Goal: Complete application form

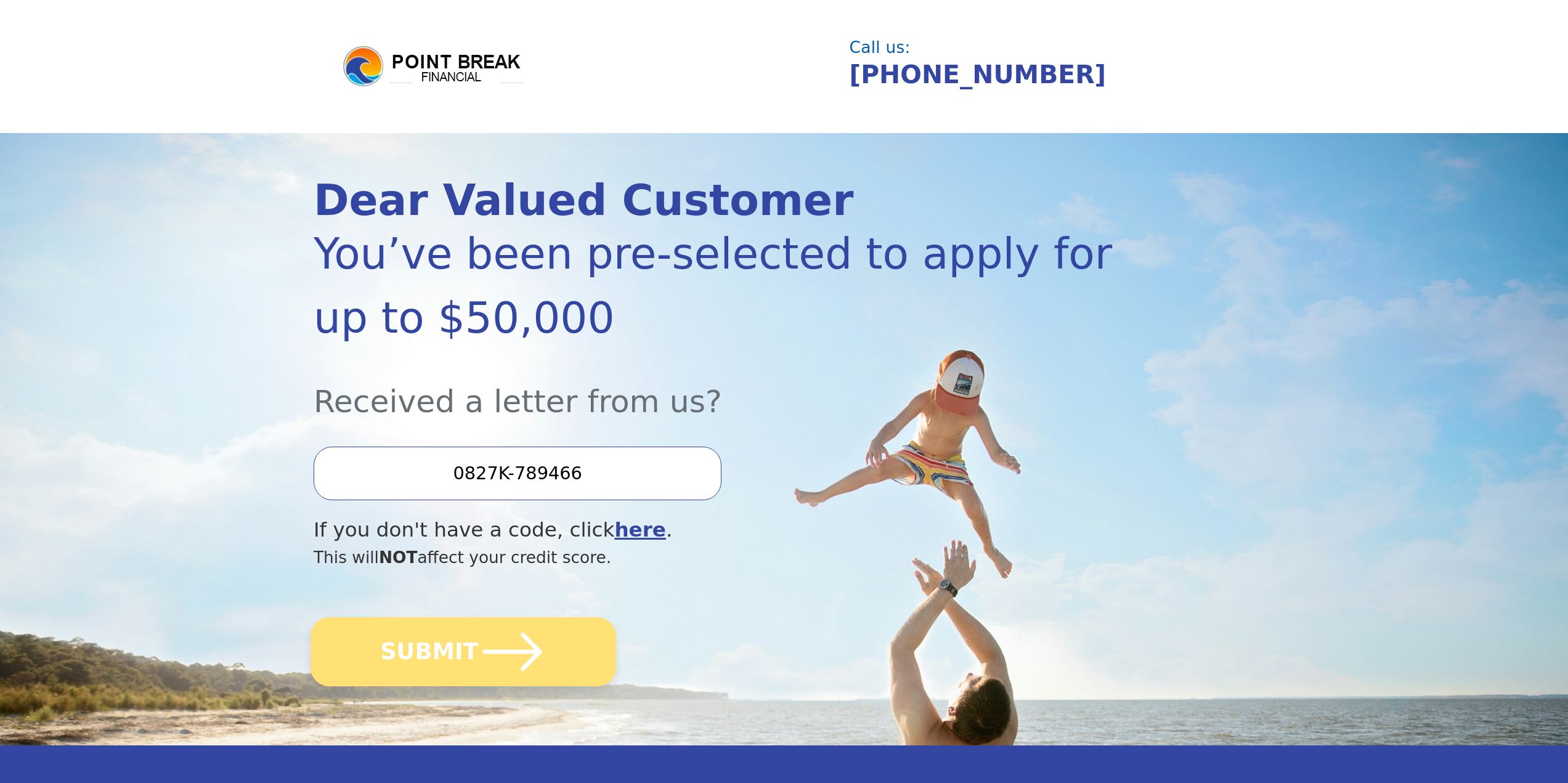
click at [494, 641] on icon "submit" at bounding box center [512, 652] width 68 height 68
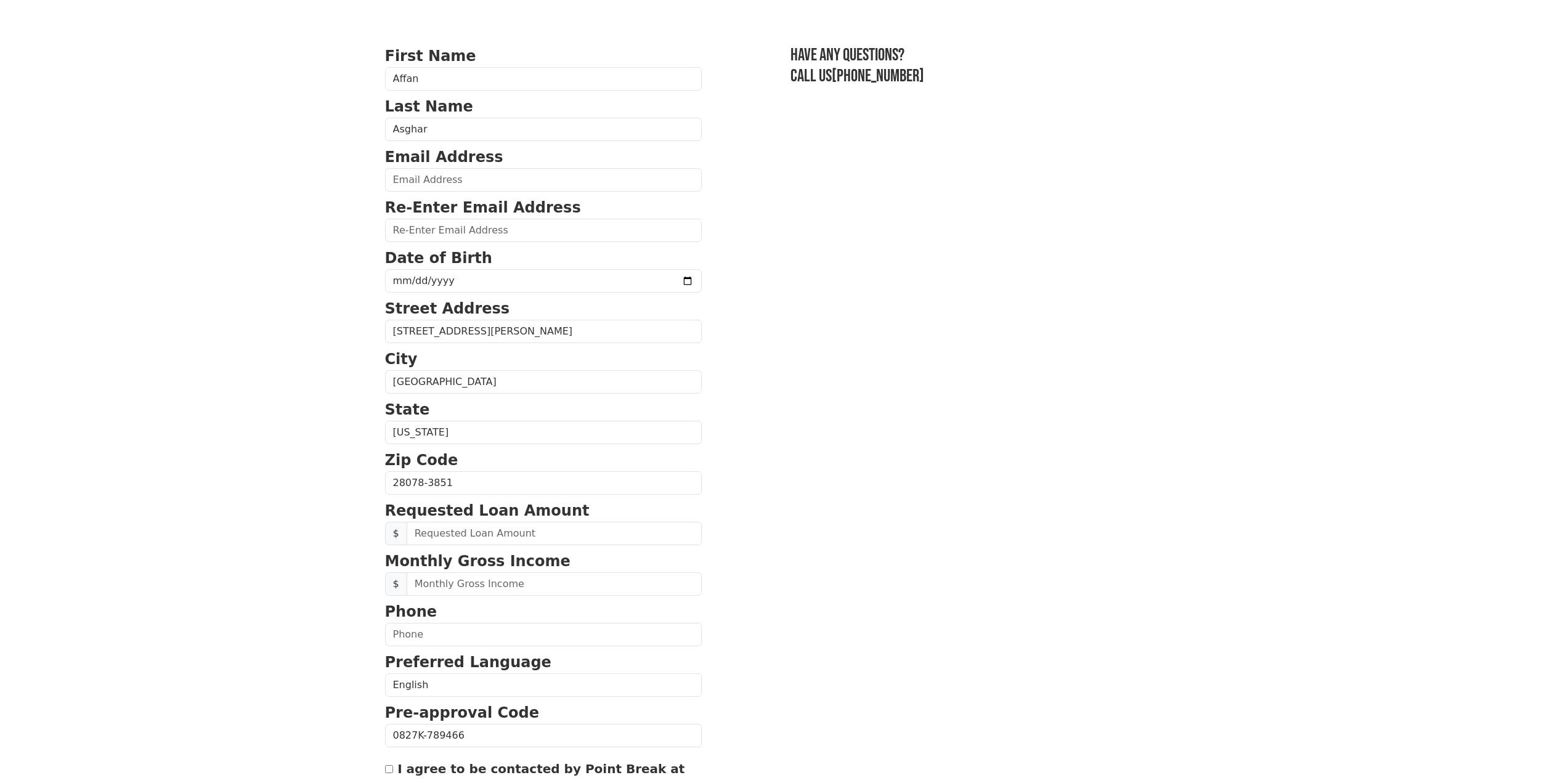
scroll to position [1, 0]
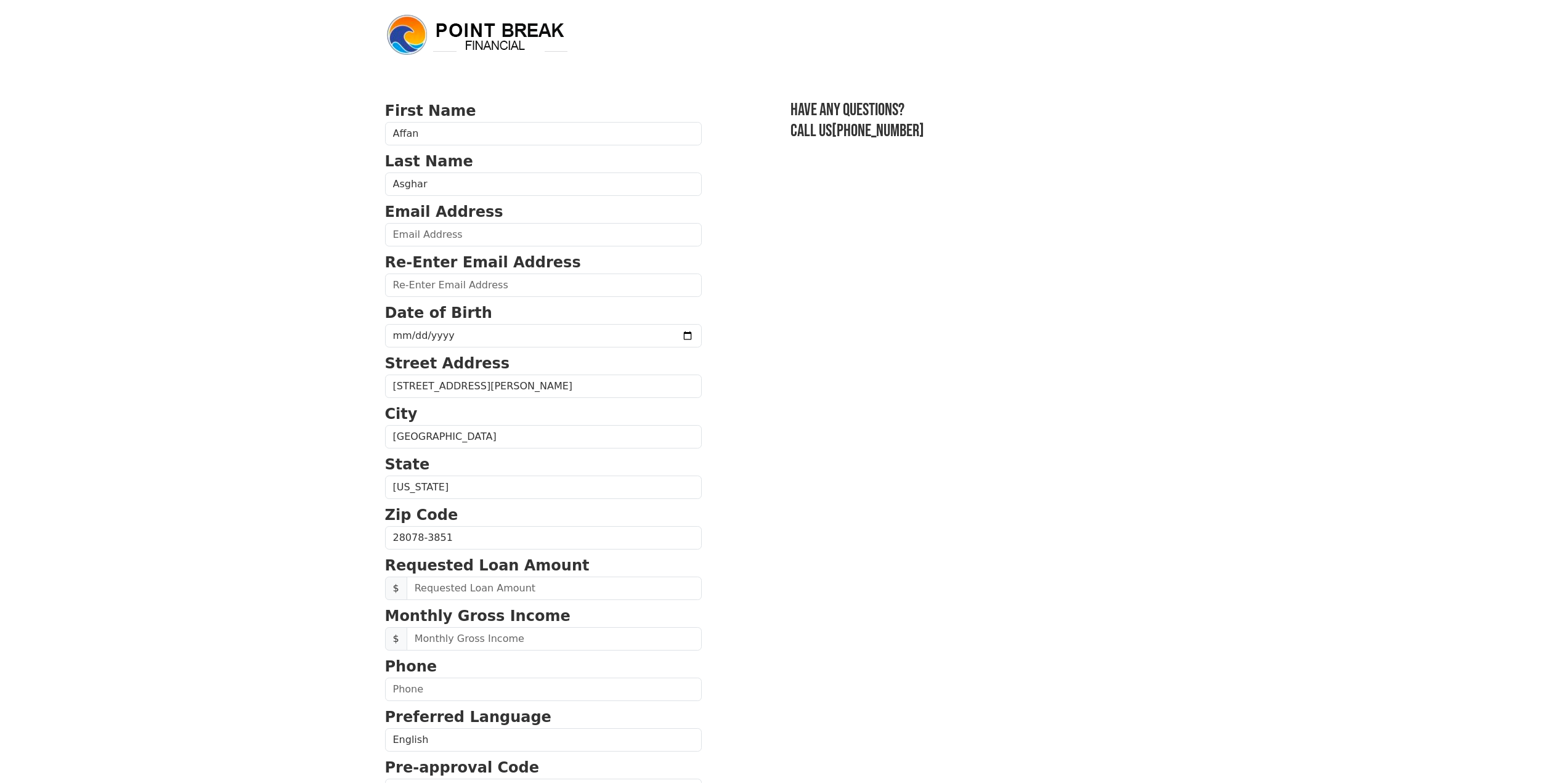
drag, startPoint x: 880, startPoint y: 377, endPoint x: 845, endPoint y: 326, distance: 61.9
click at [428, 239] on input "email" at bounding box center [543, 235] width 317 height 24
type input "[EMAIL_ADDRESS][DOMAIN_NAME]"
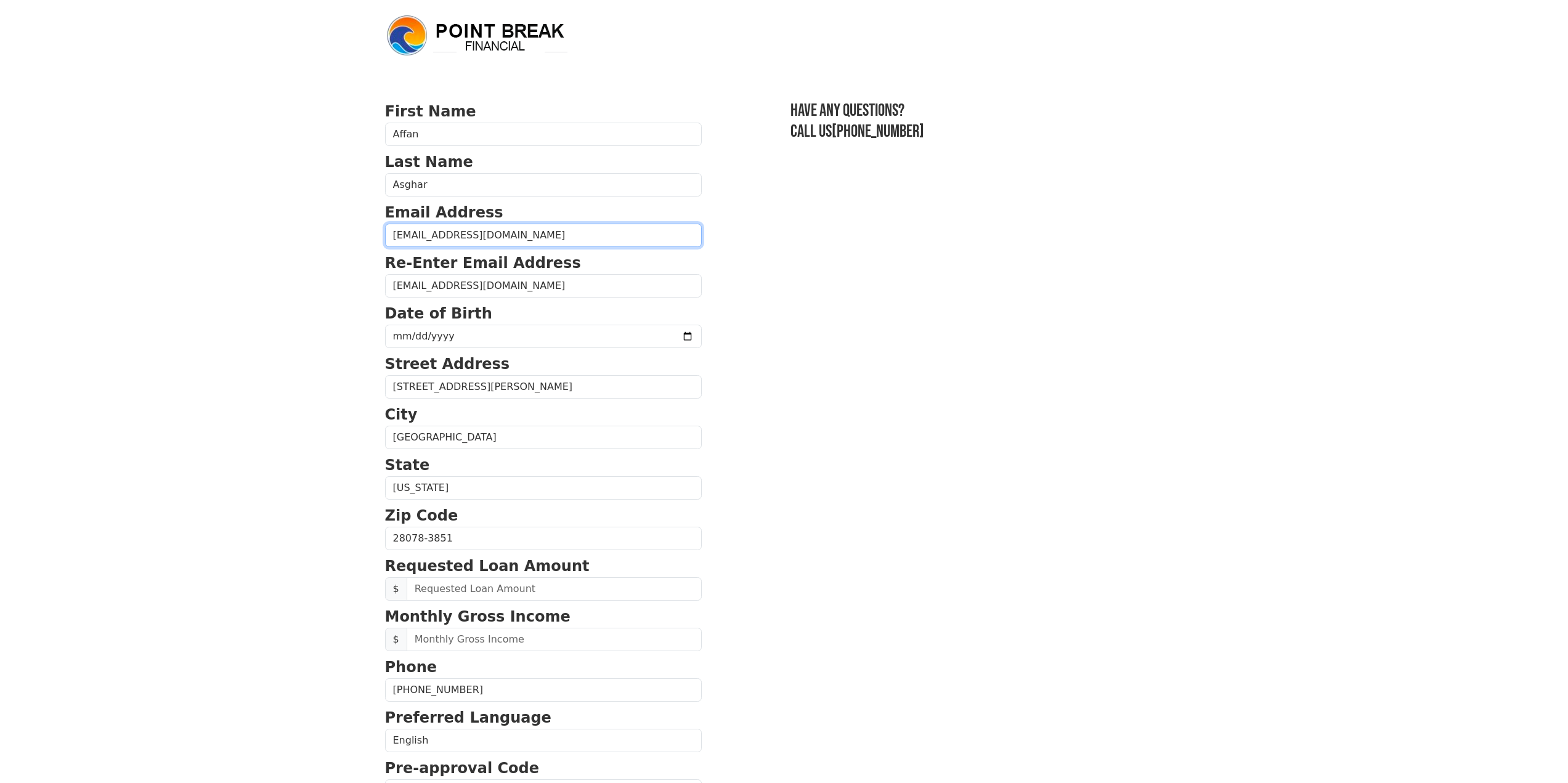
type input "[PHONE_NUMBER]"
click at [442, 338] on input "date" at bounding box center [543, 336] width 317 height 24
click at [468, 338] on input "date" at bounding box center [543, 336] width 317 height 24
click at [403, 337] on input "date" at bounding box center [543, 336] width 317 height 24
type input "[DATE]"
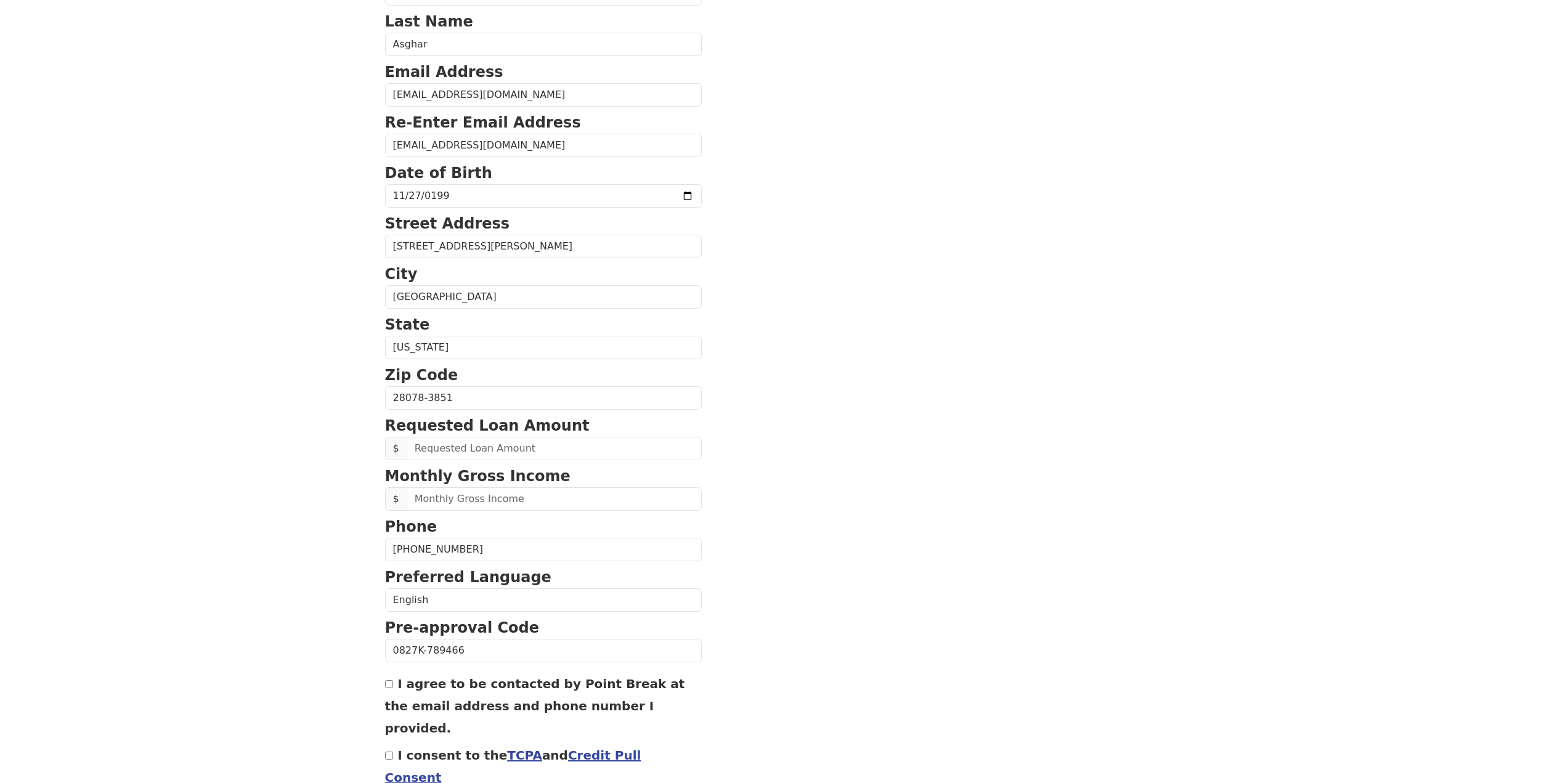
scroll to position [158, 0]
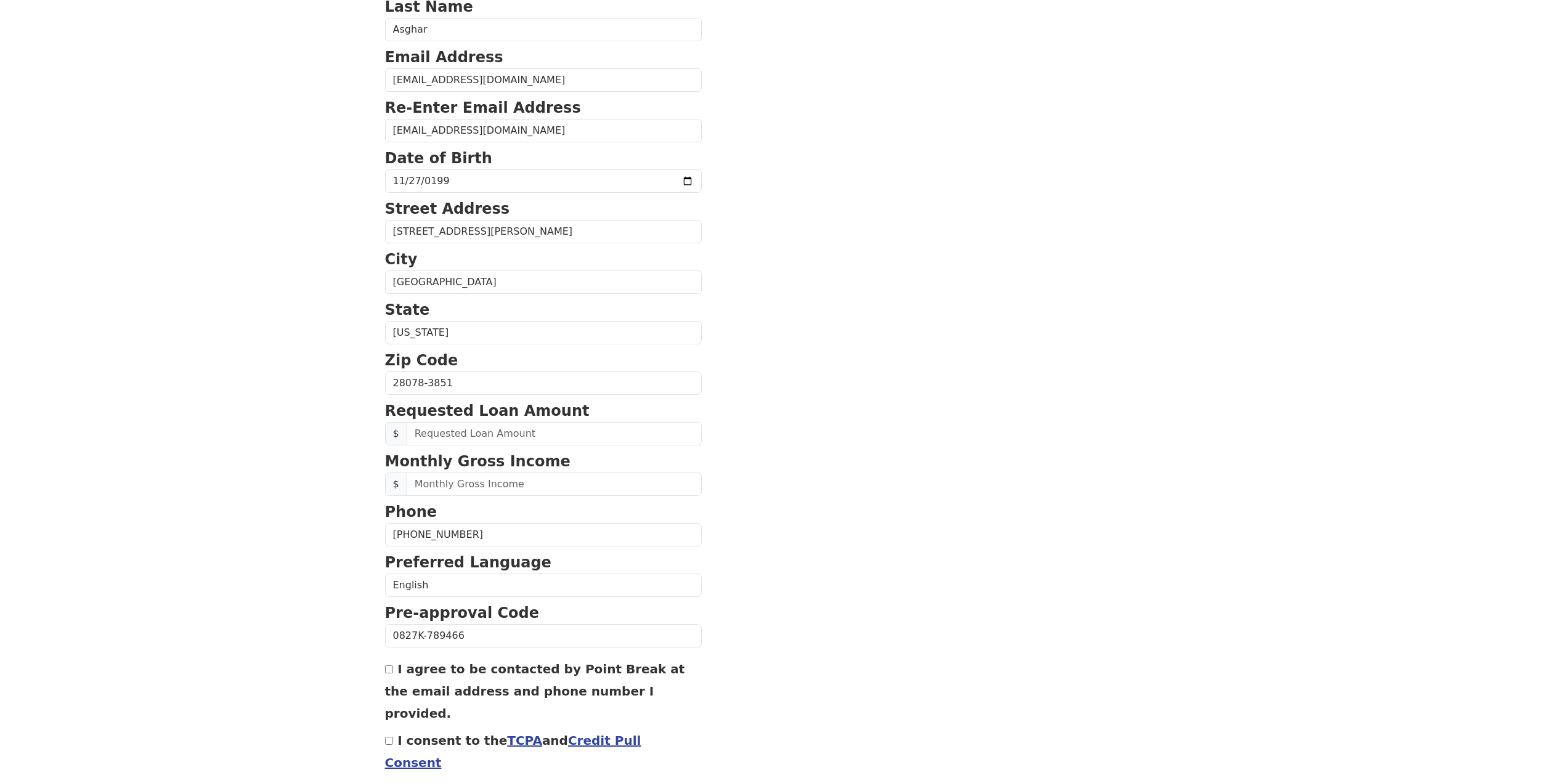
drag, startPoint x: 293, startPoint y: 431, endPoint x: 400, endPoint y: 451, distance: 108.9
click at [446, 434] on input "text" at bounding box center [554, 431] width 295 height 24
type input "20,000.00"
click at [332, 455] on body "First Name [PERSON_NAME] Last Name [GEOGRAPHIC_DATA] Email Address [EMAIL_ADDRE…" at bounding box center [784, 234] width 1568 height 783
click at [417, 482] on input "text" at bounding box center [554, 481] width 295 height 24
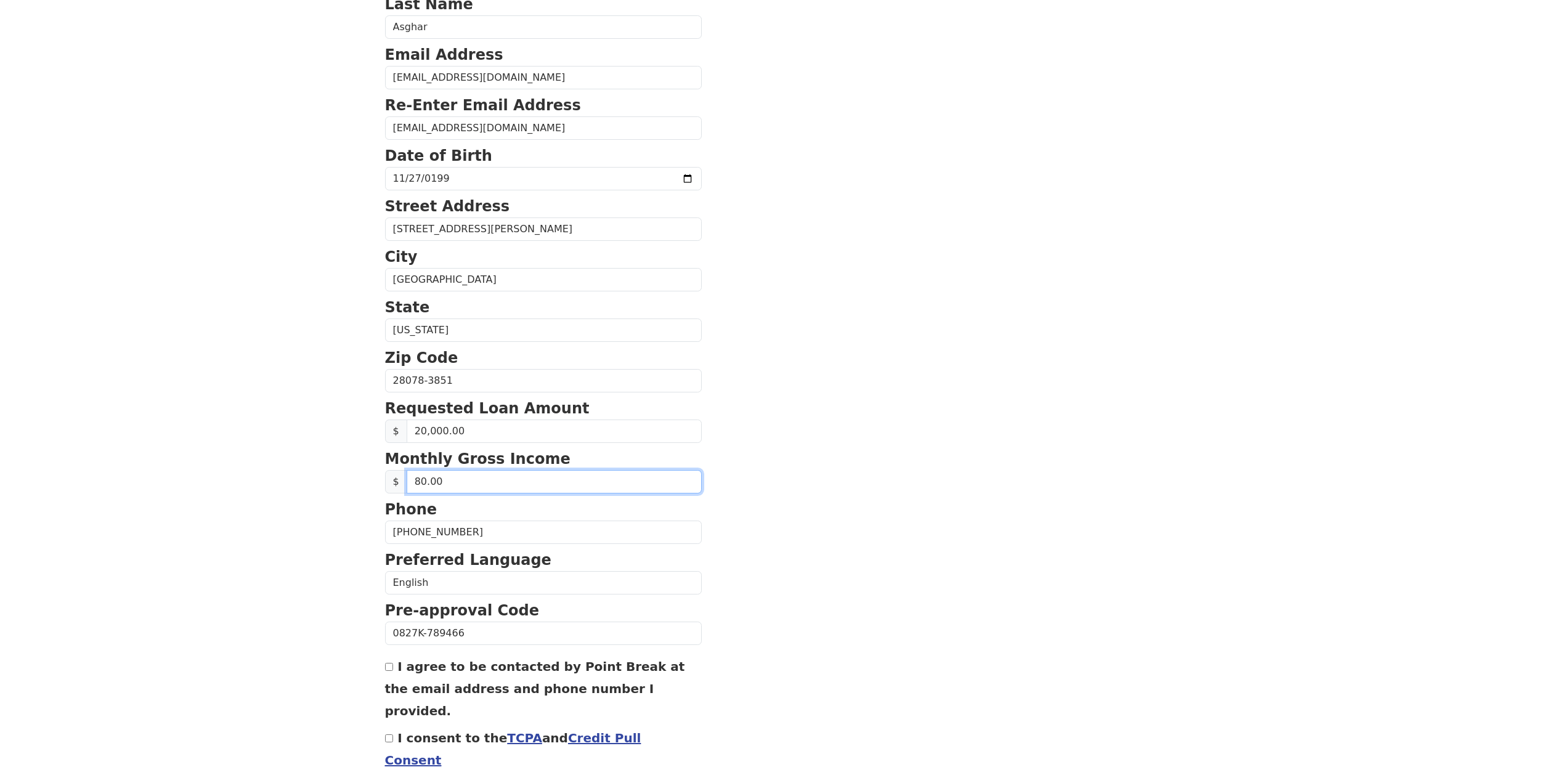
type input "8.00"
type input "7,600.00"
click at [285, 509] on body "First Name [PERSON_NAME] Last Name [GEOGRAPHIC_DATA] Email Address [EMAIL_ADDRE…" at bounding box center [784, 234] width 1568 height 783
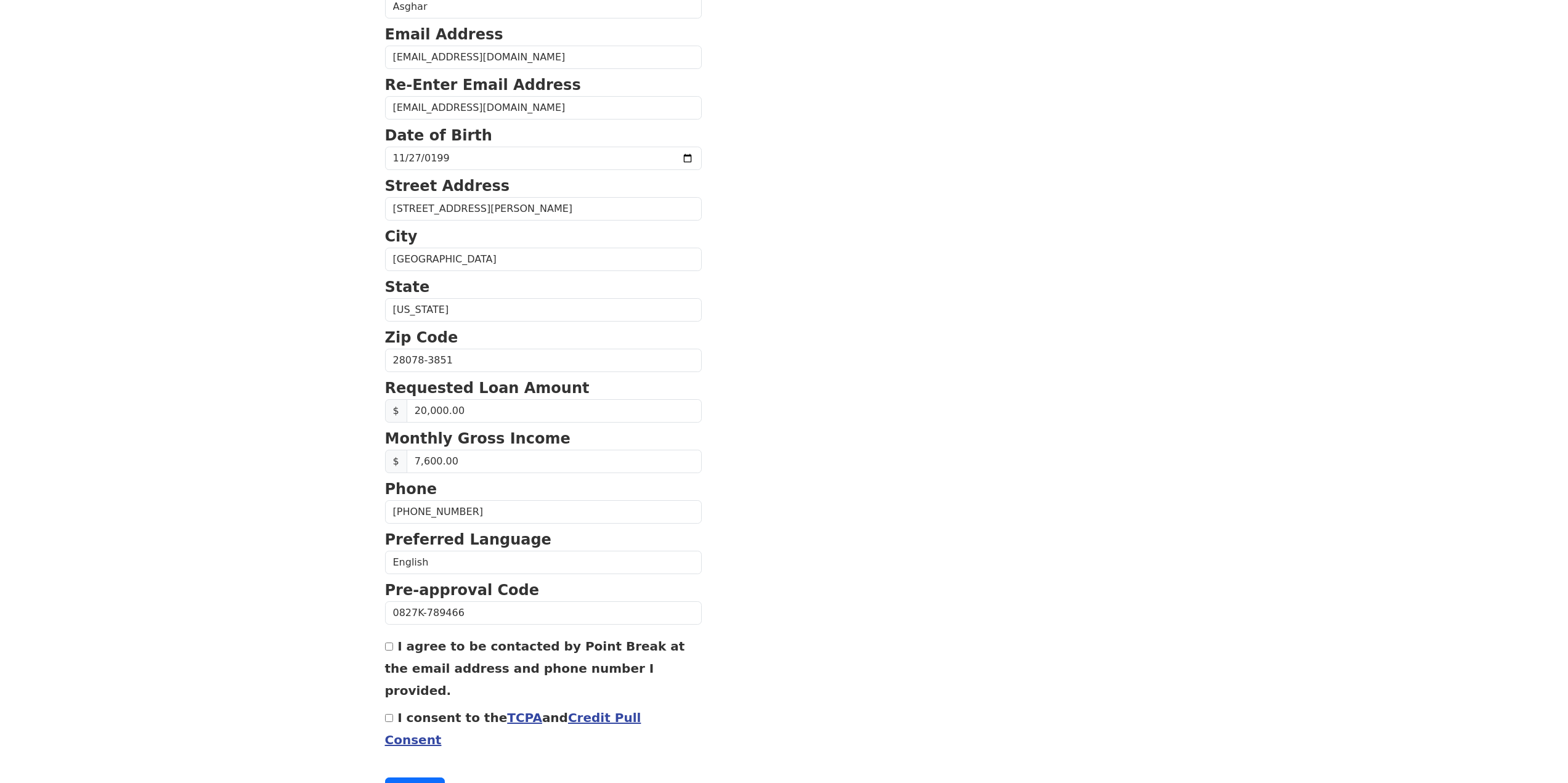
scroll to position [198, 0]
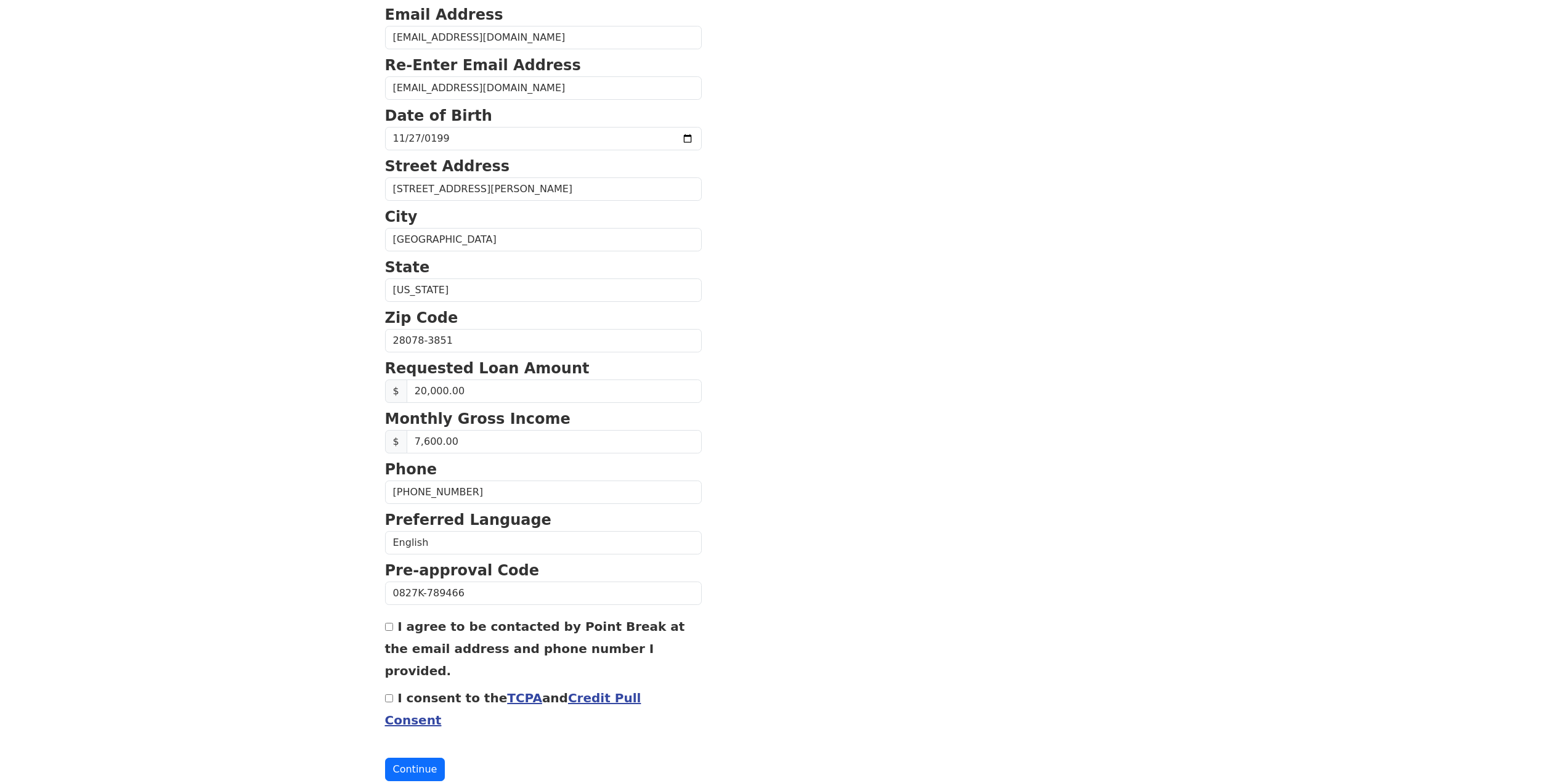
drag, startPoint x: 311, startPoint y: 518, endPoint x: 350, endPoint y: 542, distance: 45.8
click at [385, 628] on input "I agree to be contacted by Point Break at the email address and phone number I …" at bounding box center [388, 626] width 8 height 8
checkbox input "true"
click at [389, 694] on input "I consent to the TCPA and Credit Pull Consent" at bounding box center [388, 698] width 8 height 8
checkbox input "true"
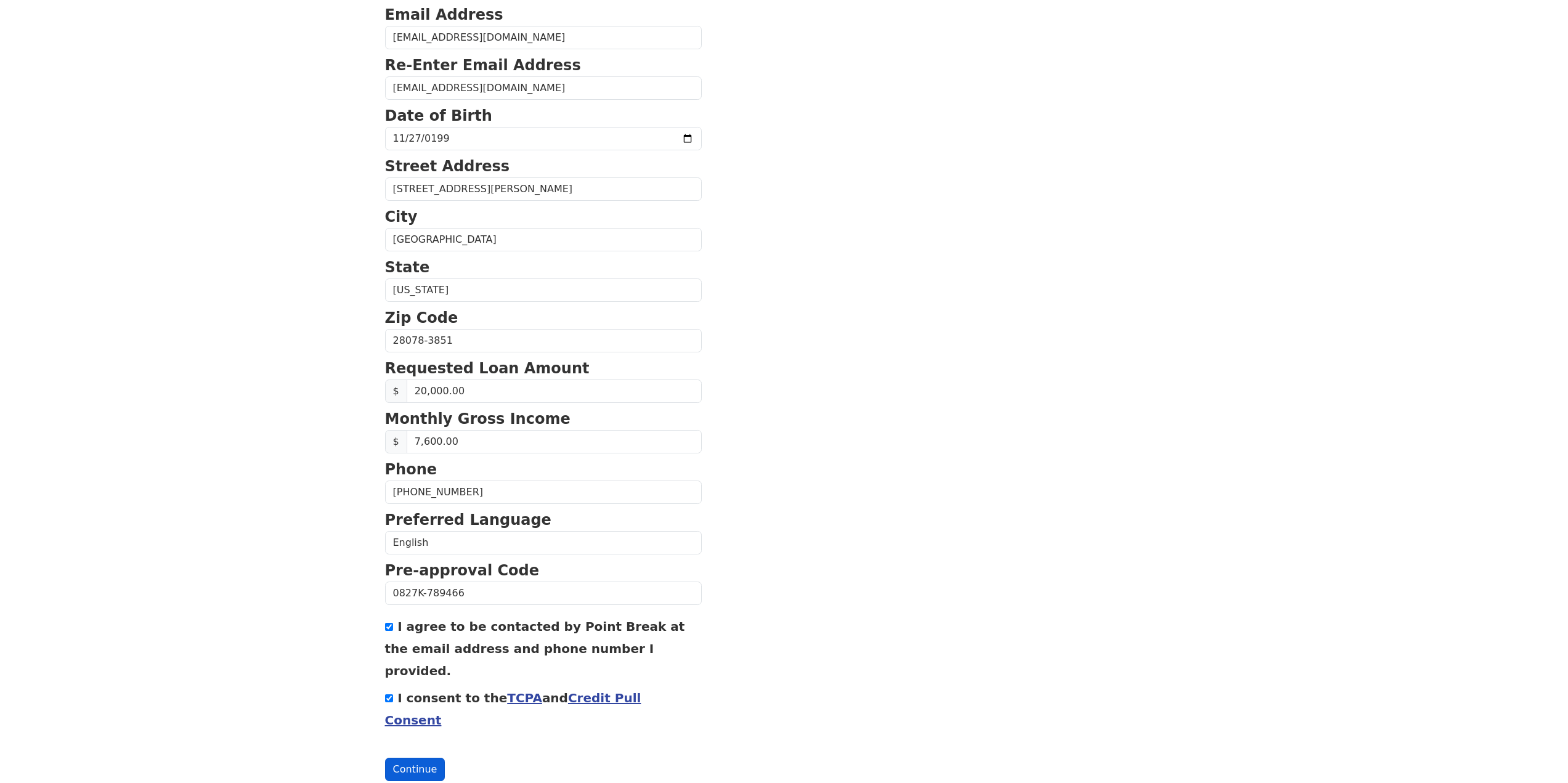
click at [404, 758] on button "Continue" at bounding box center [415, 769] width 60 height 24
